Goal: Information Seeking & Learning: Check status

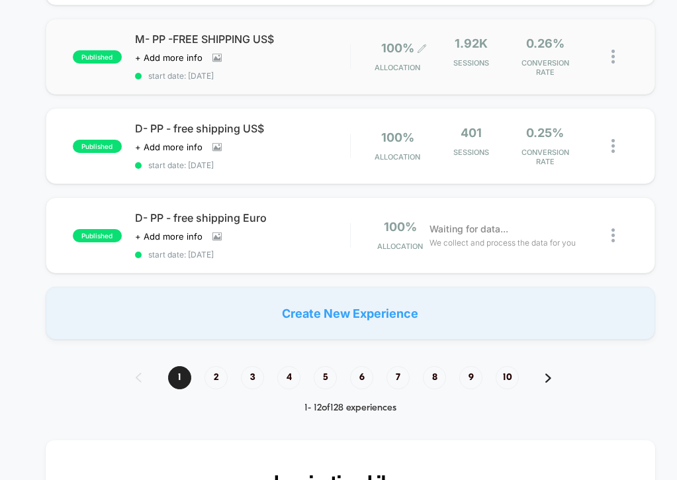
scroll to position [931, 0]
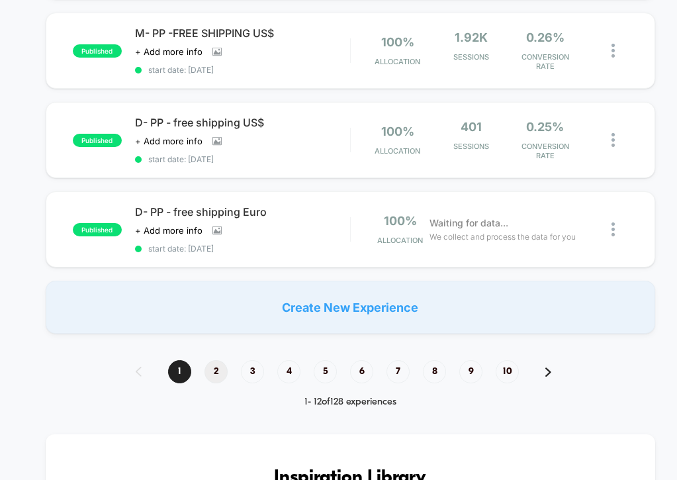
click at [204, 364] on span "2" at bounding box center [215, 371] width 23 height 23
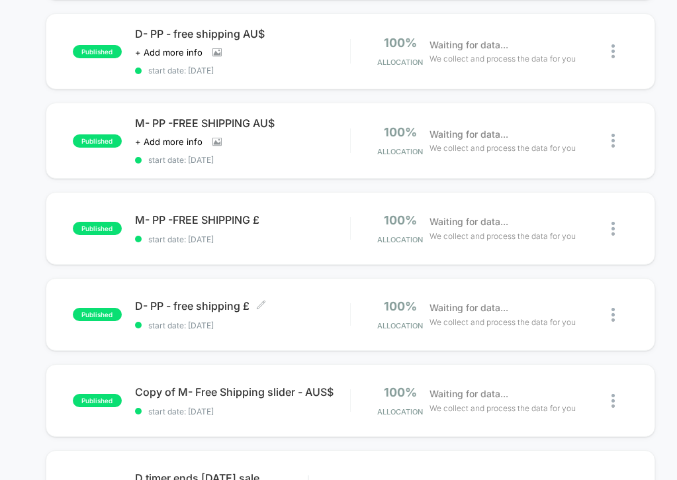
scroll to position [415, 0]
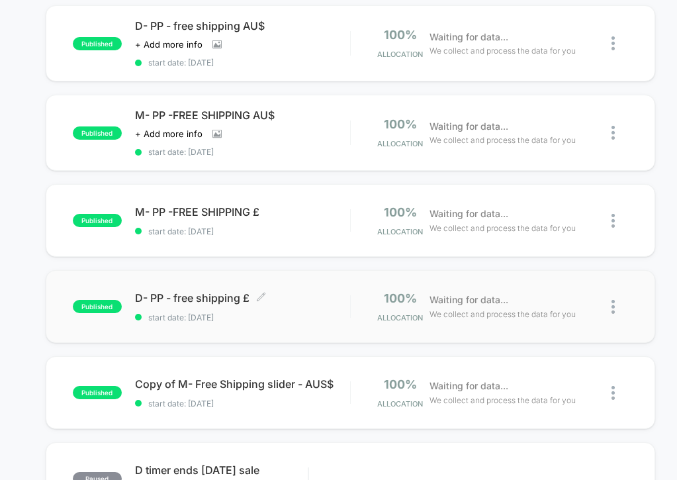
click at [304, 312] on span "start date: [DATE]" at bounding box center [242, 317] width 215 height 10
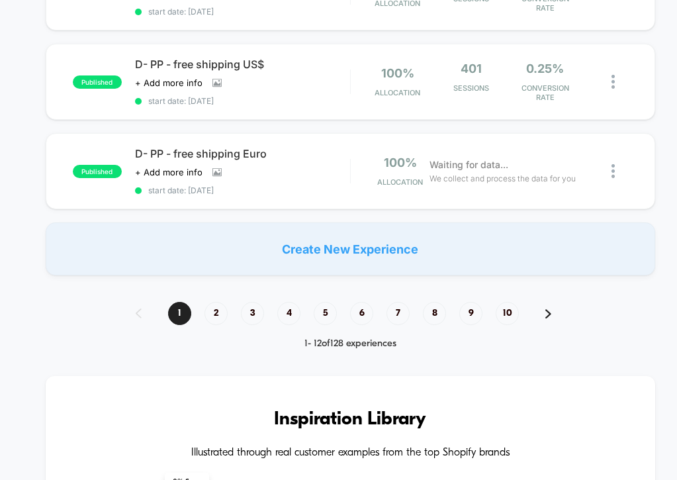
scroll to position [989, 0]
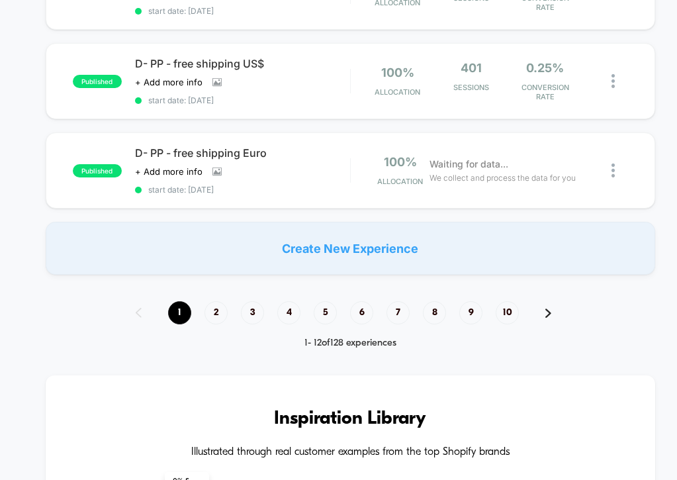
click at [169, 301] on span "1" at bounding box center [179, 312] width 23 height 23
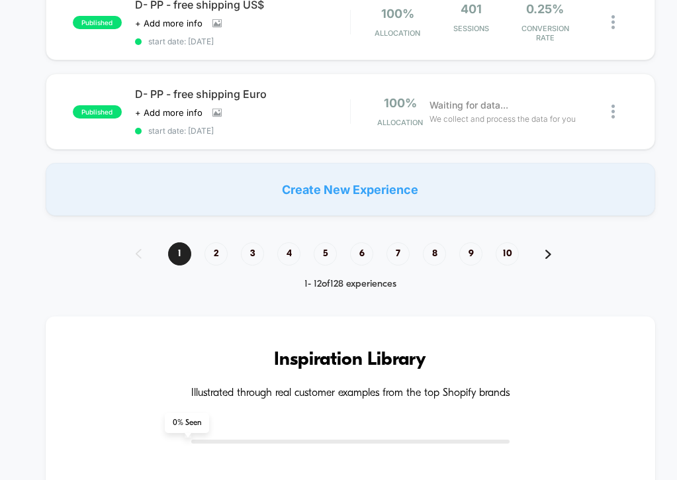
scroll to position [1085, 0]
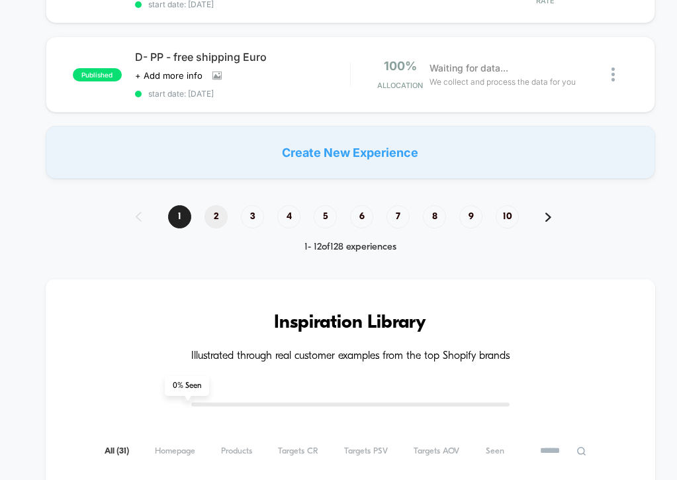
click at [216, 211] on span "2" at bounding box center [215, 216] width 23 height 23
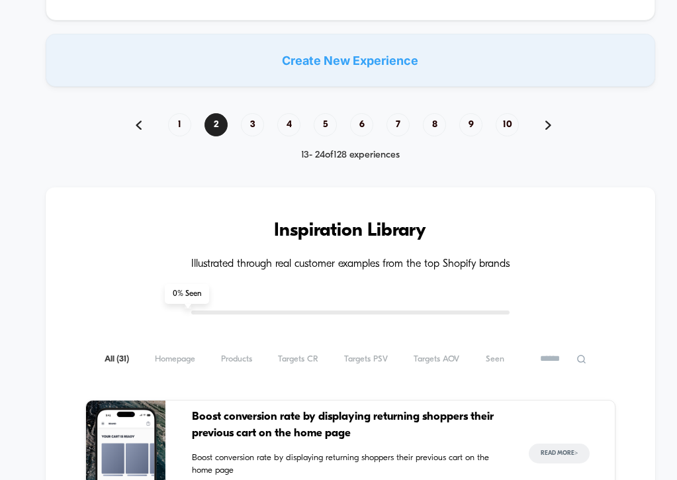
scroll to position [1050, 0]
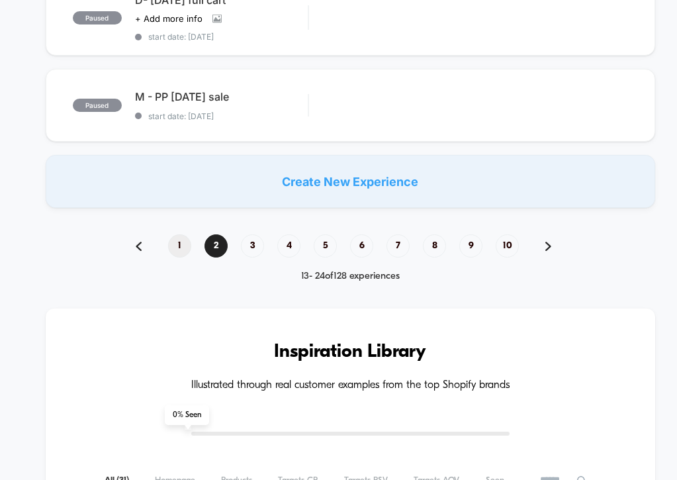
click at [173, 234] on span "1" at bounding box center [179, 245] width 23 height 23
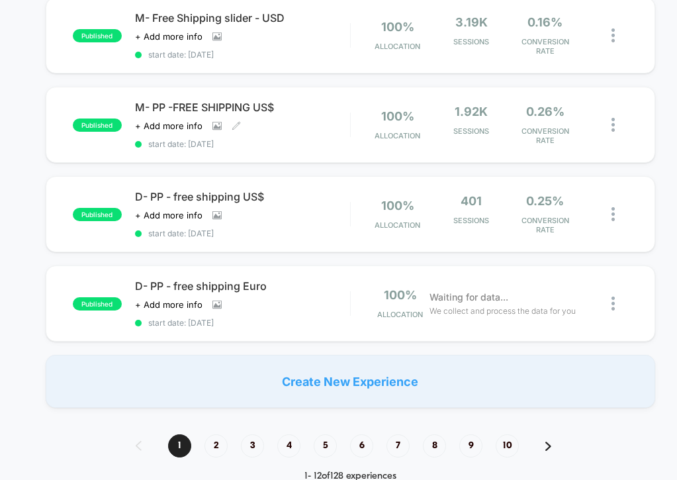
scroll to position [921, 0]
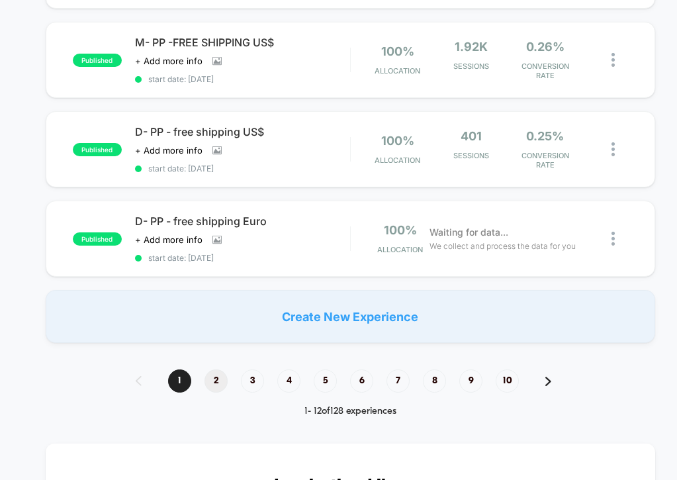
click at [206, 377] on span "2" at bounding box center [215, 380] width 23 height 23
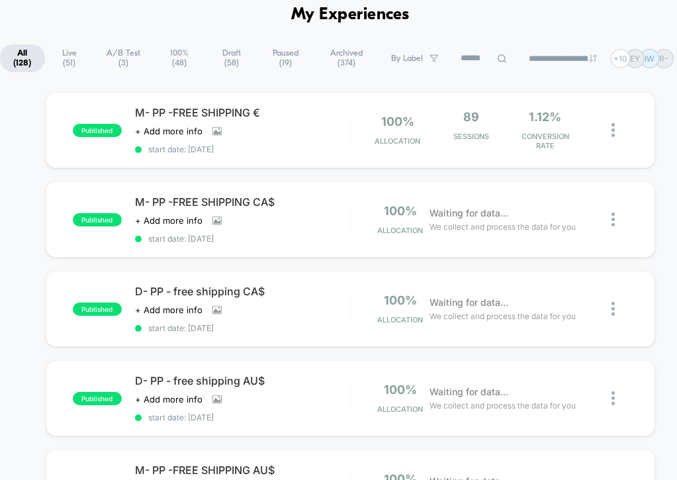
scroll to position [62, 0]
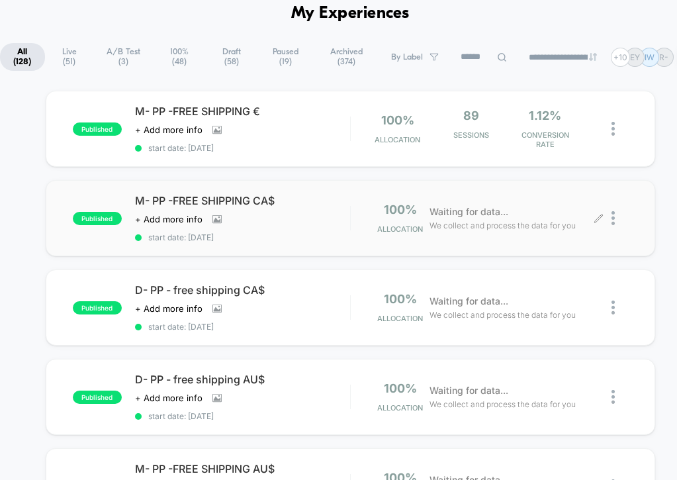
click at [599, 218] on div at bounding box center [613, 217] width 29 height 31
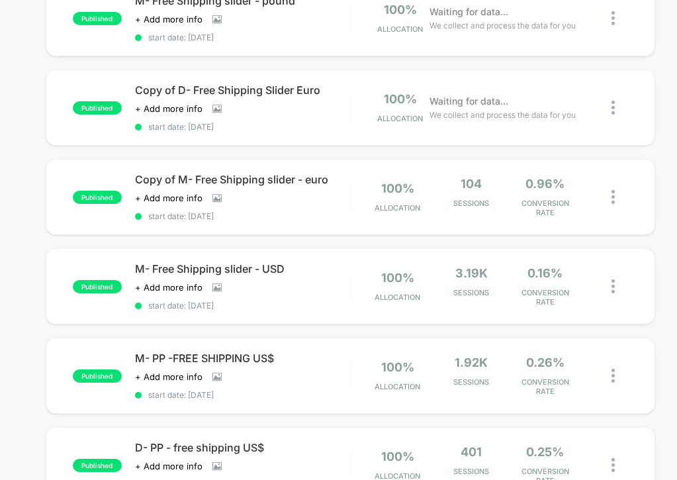
scroll to position [852, 0]
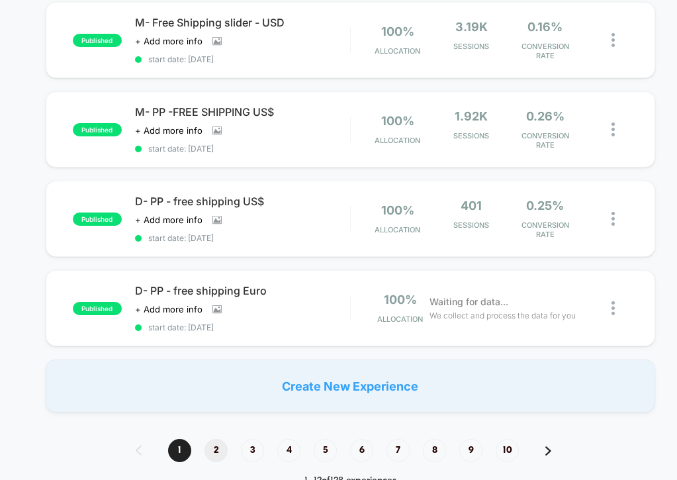
click at [214, 439] on span "2" at bounding box center [215, 450] width 23 height 23
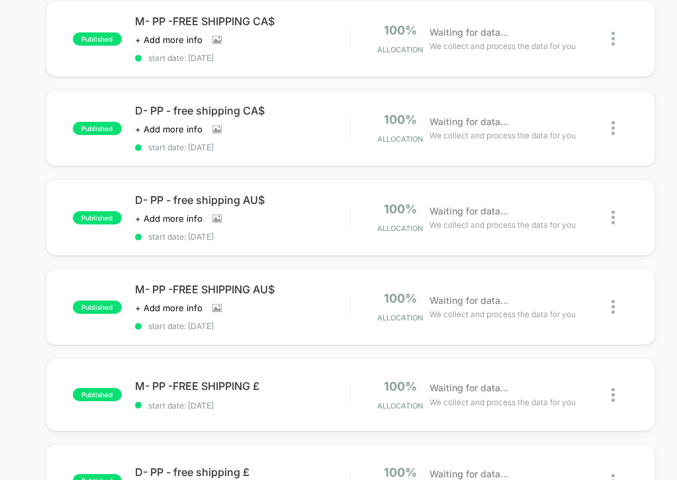
scroll to position [243, 0]
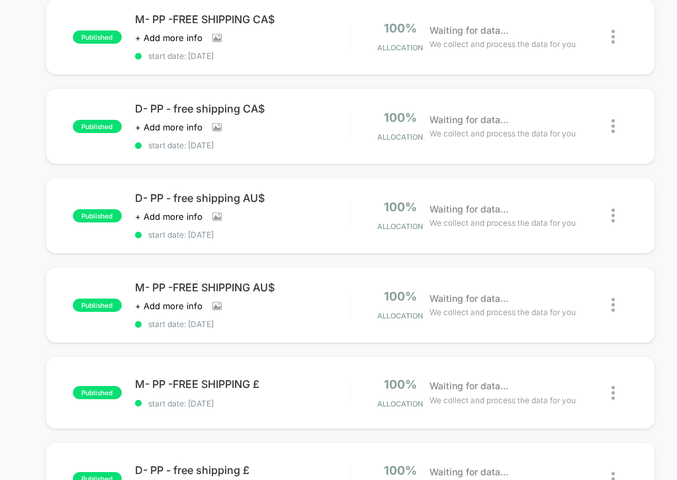
click at [298, 414] on div "published M- PP -FREE SHIPPING £ start date: [DATE] 100% Allocation Waiting for…" at bounding box center [350, 392] width 609 height 73
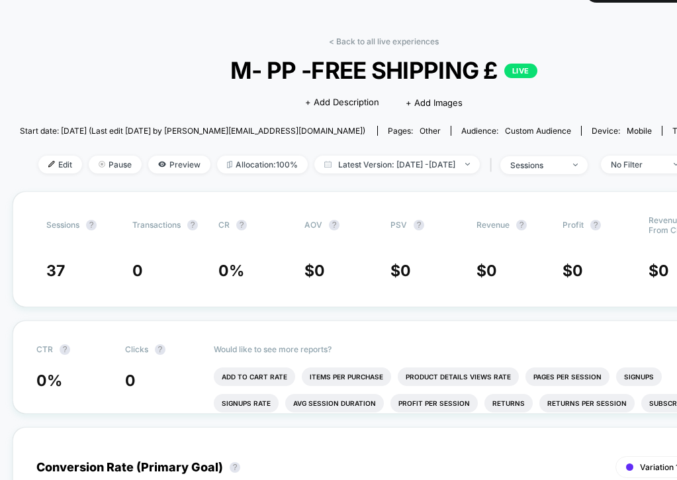
scroll to position [0, 1]
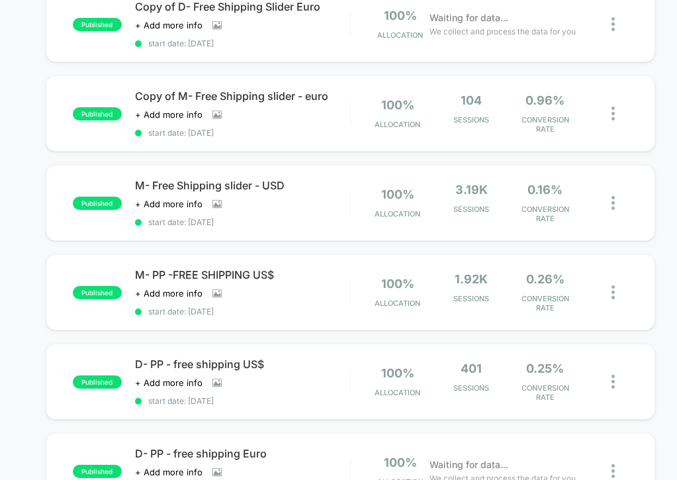
scroll to position [1095, 0]
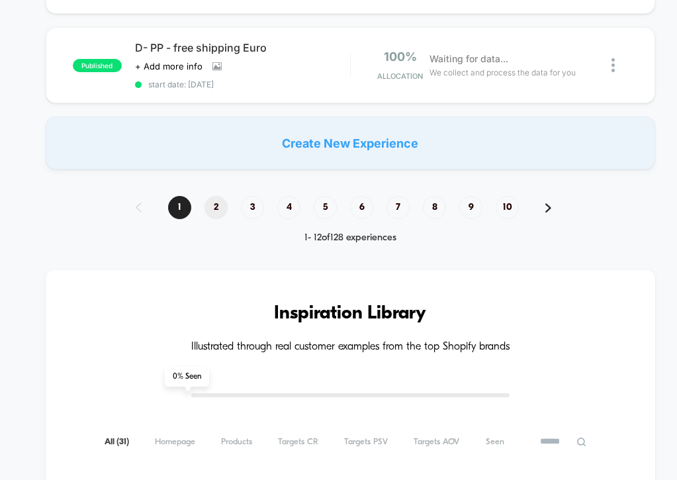
click at [204, 203] on span "2" at bounding box center [215, 207] width 23 height 23
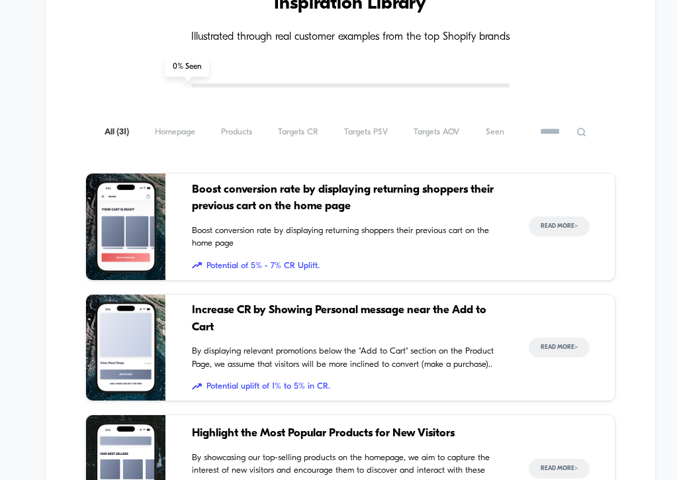
scroll to position [943, 0]
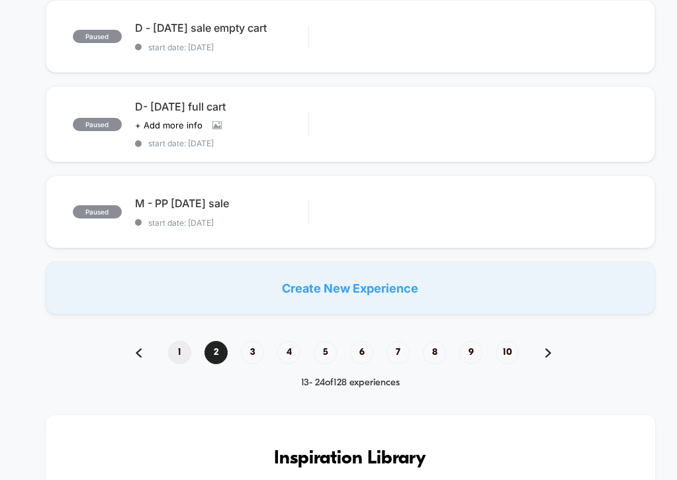
click at [168, 347] on span "1" at bounding box center [179, 352] width 23 height 23
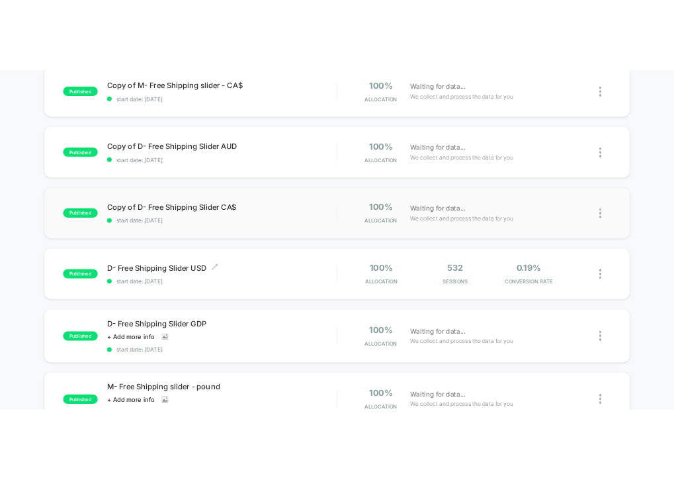
scroll to position [142, 0]
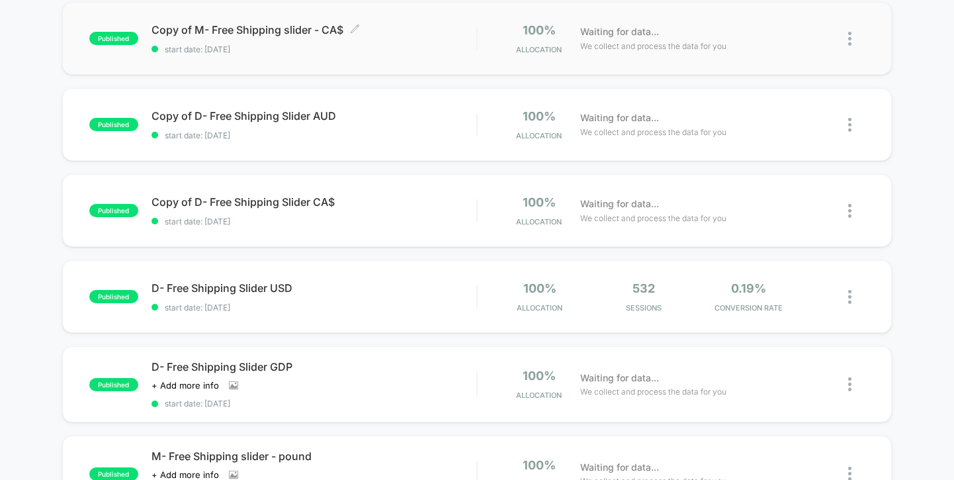
click at [443, 29] on span "Copy of M- Free Shipping slider - CA$ Click to edit experience details" at bounding box center [313, 29] width 325 height 13
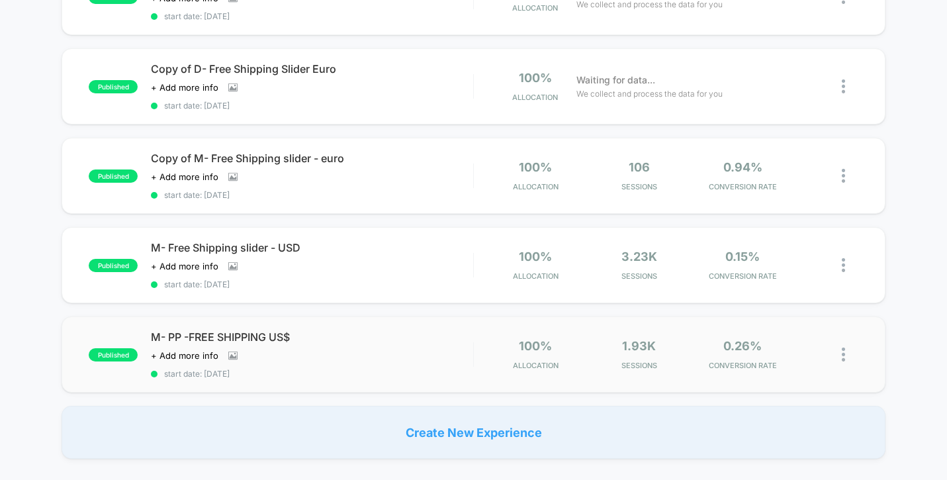
scroll to position [913, 0]
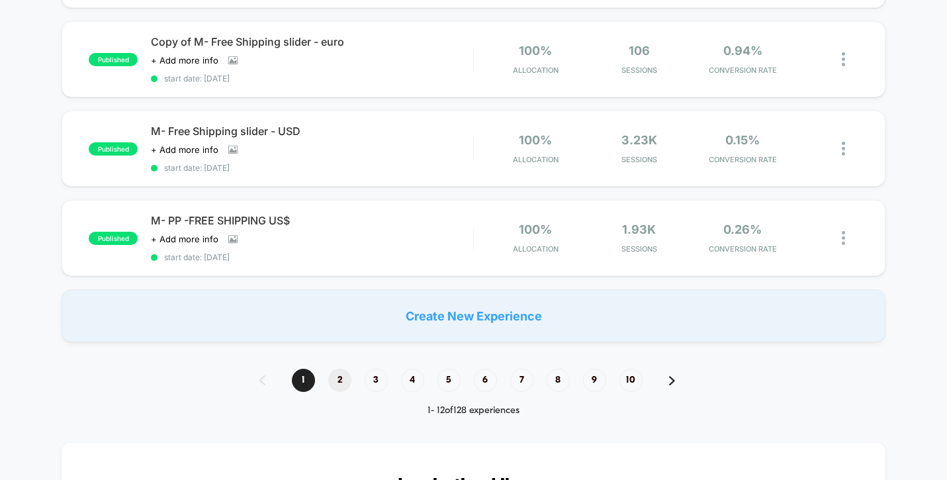
click at [337, 374] on span "2" at bounding box center [339, 379] width 23 height 23
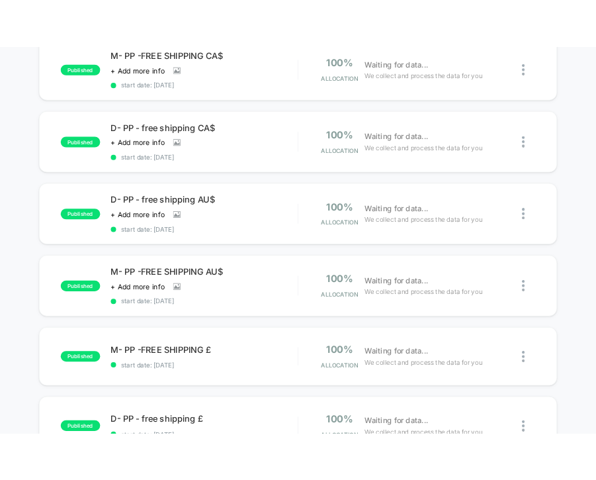
scroll to position [434, 0]
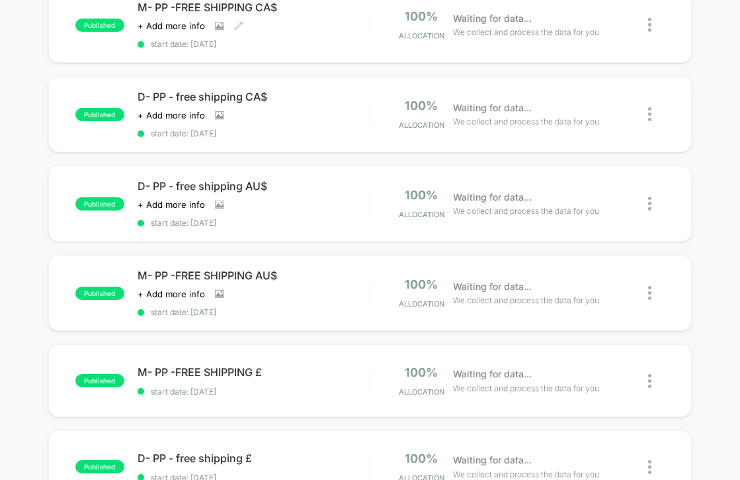
click at [332, 21] on div "M- PP -FREE SHIPPING CA$ Click to view images Click to edit experience details …" at bounding box center [254, 25] width 232 height 48
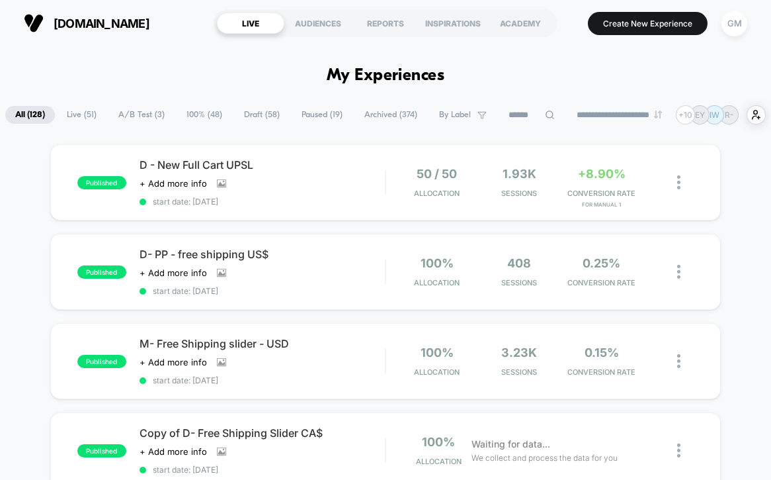
drag, startPoint x: 755, startPoint y: 77, endPoint x: 574, endPoint y: 74, distance: 181.3
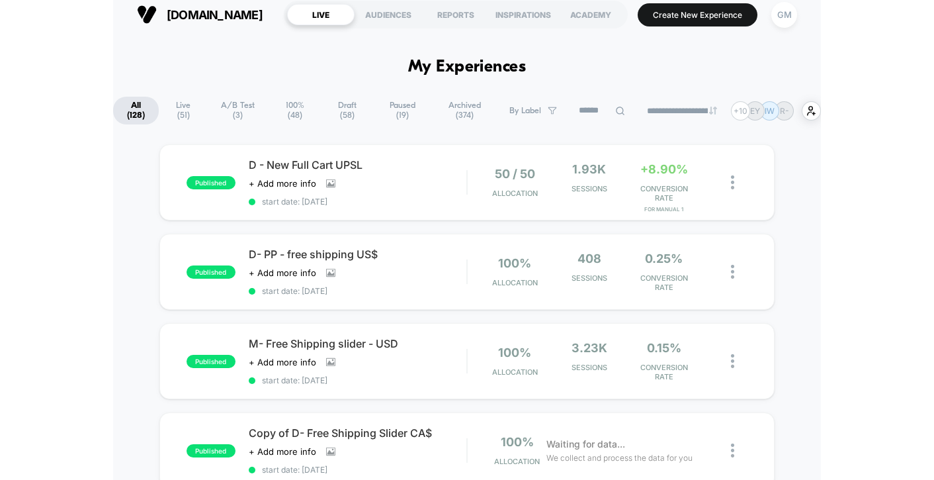
scroll to position [4, 0]
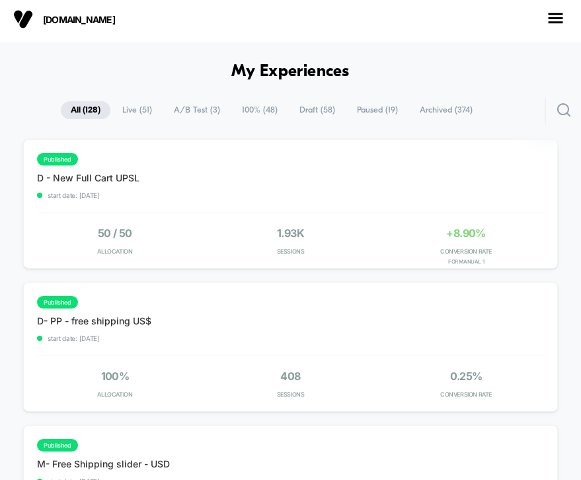
click at [402, 35] on div "[DOMAIN_NAME]" at bounding box center [290, 19] width 581 height 46
